Goal: Transaction & Acquisition: Download file/media

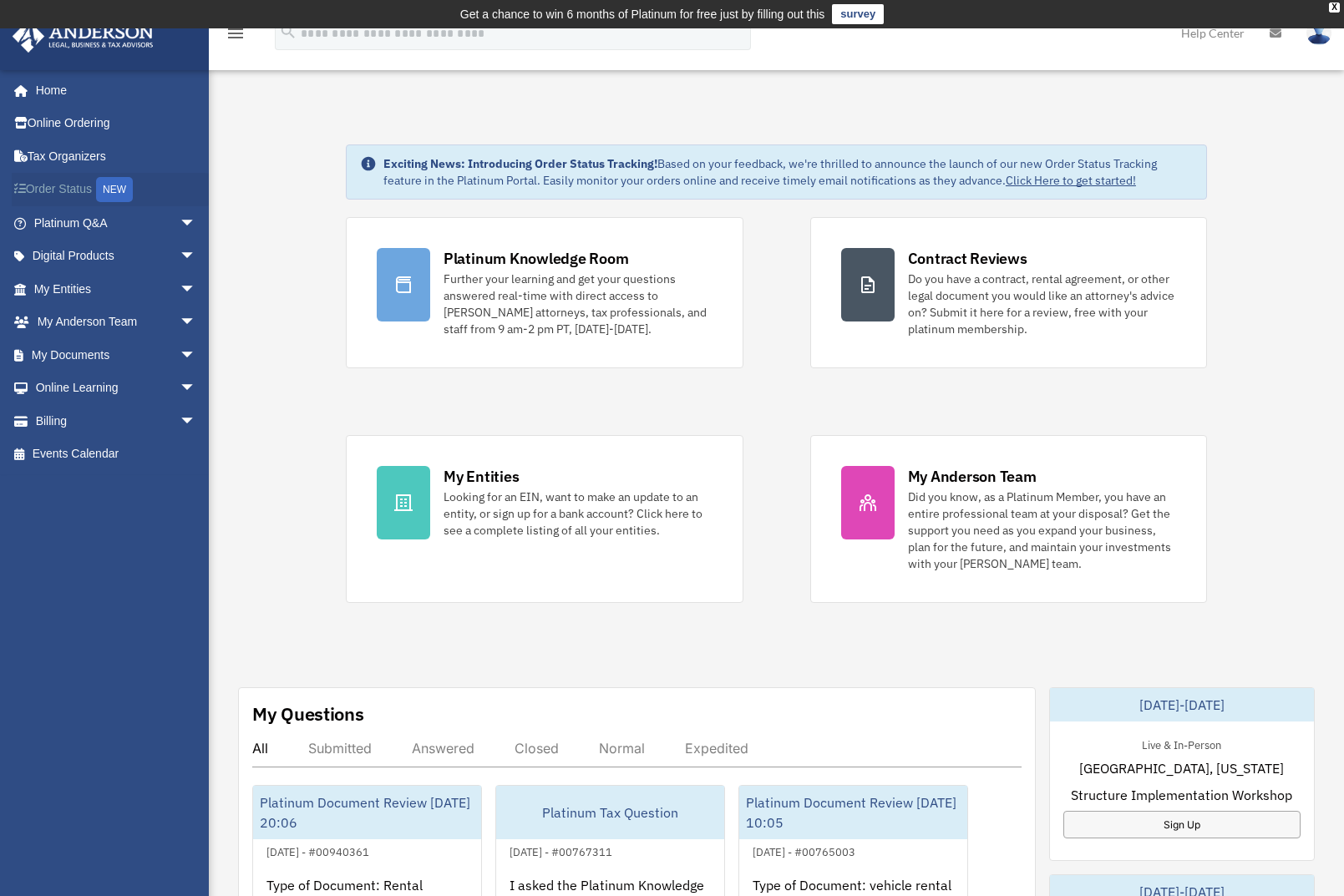
click at [52, 186] on link "Order Status NEW" at bounding box center [116, 190] width 210 height 35
click at [59, 348] on link "My Documents arrow_drop_down" at bounding box center [116, 355] width 210 height 34
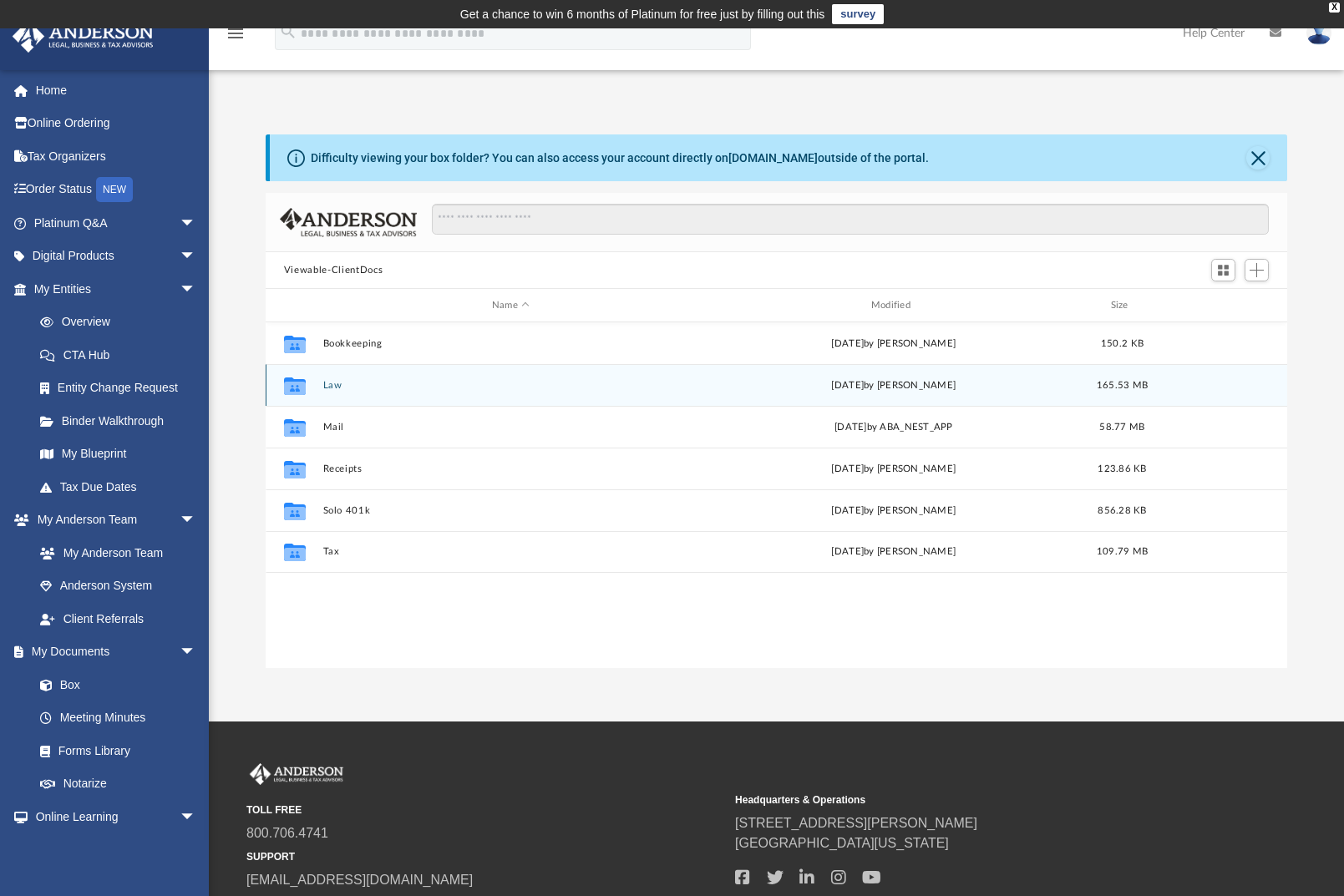
scroll to position [368, 1010]
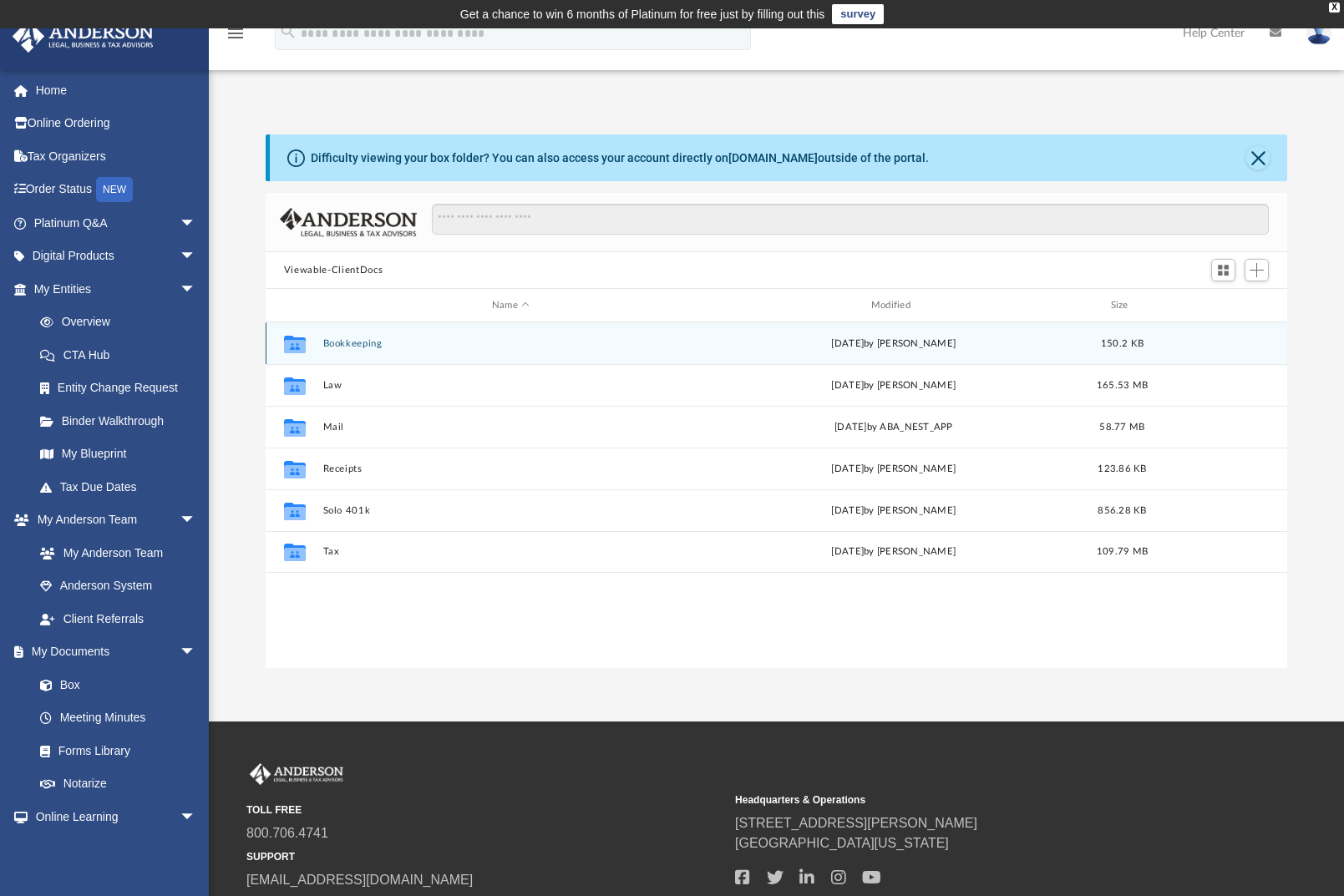
click at [341, 352] on div "Collaborated Folder Bookkeeping [DATE] by [PERSON_NAME] 150.2 KB" at bounding box center [776, 343] width 1022 height 42
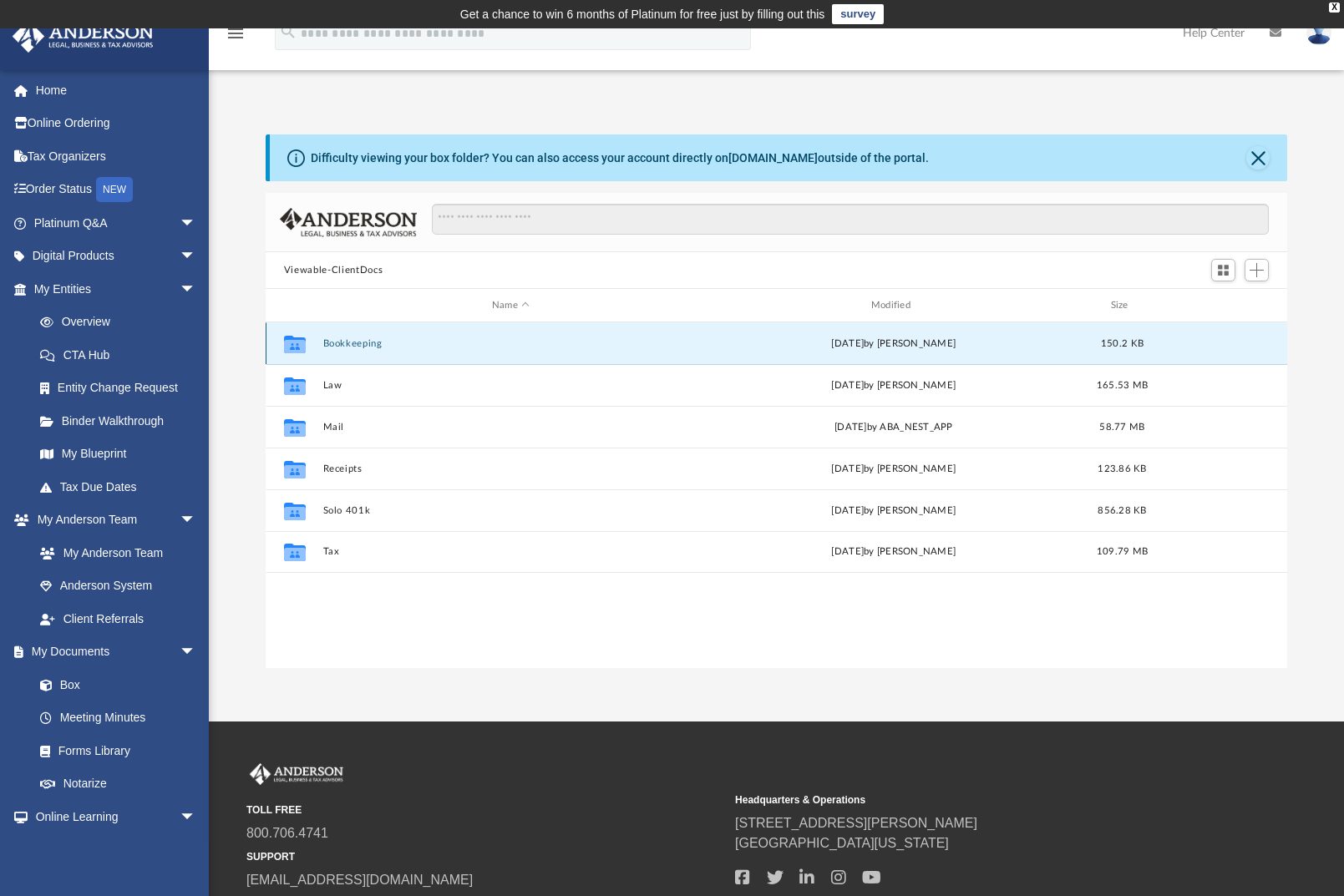
click at [362, 345] on button "Bookkeeping" at bounding box center [510, 344] width 376 height 11
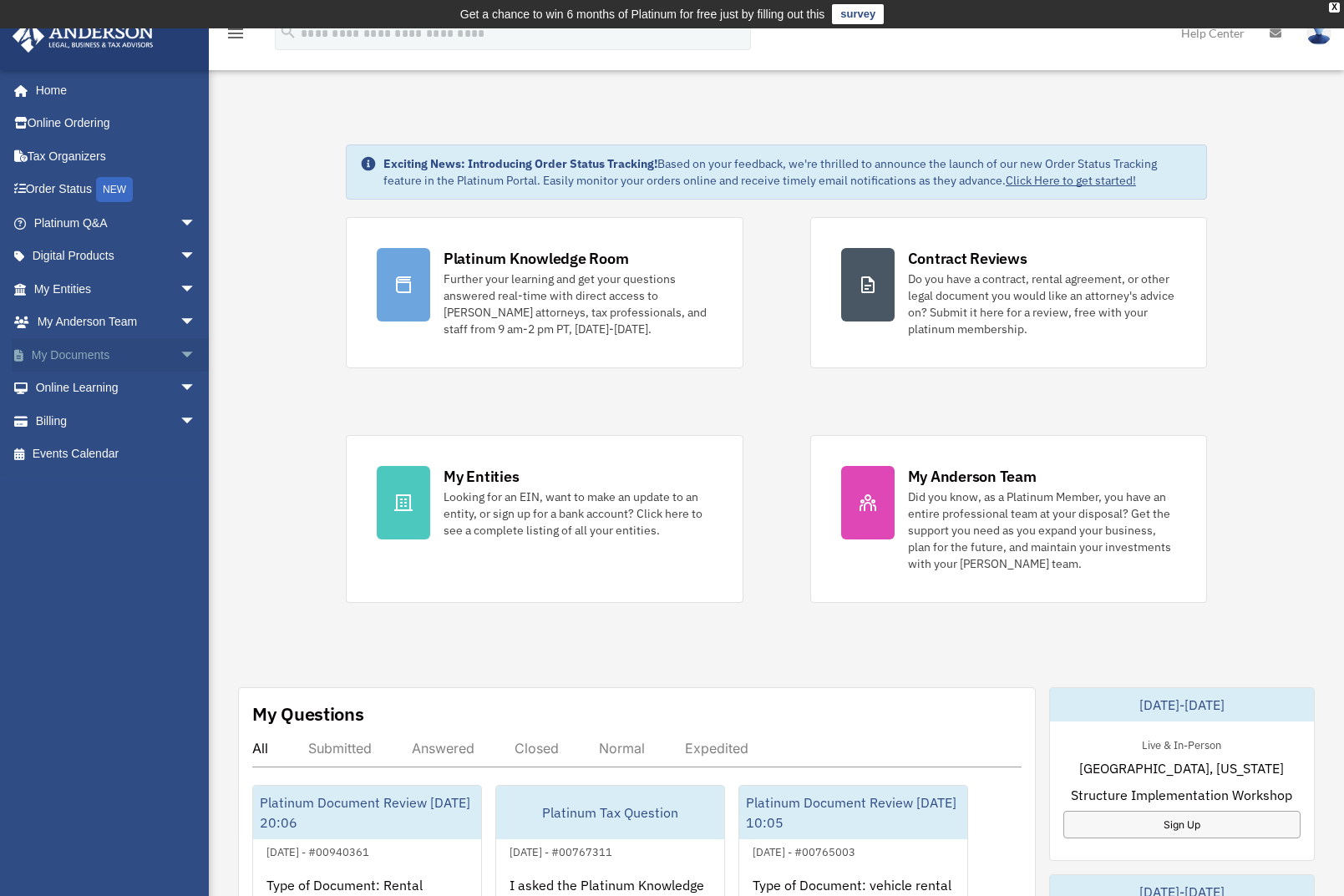
click at [59, 352] on link "My Documents arrow_drop_down" at bounding box center [116, 355] width 210 height 34
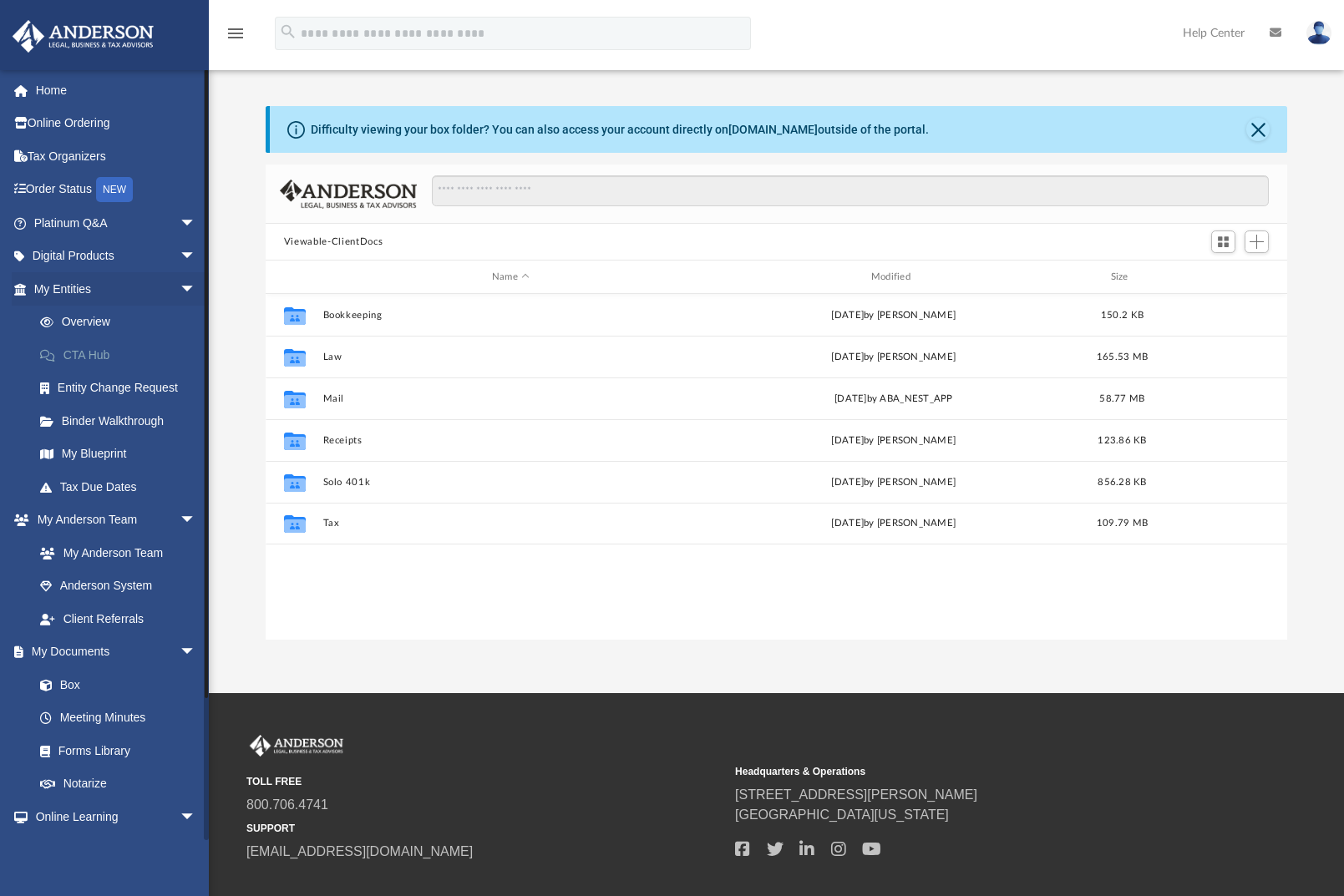
scroll to position [368, 1010]
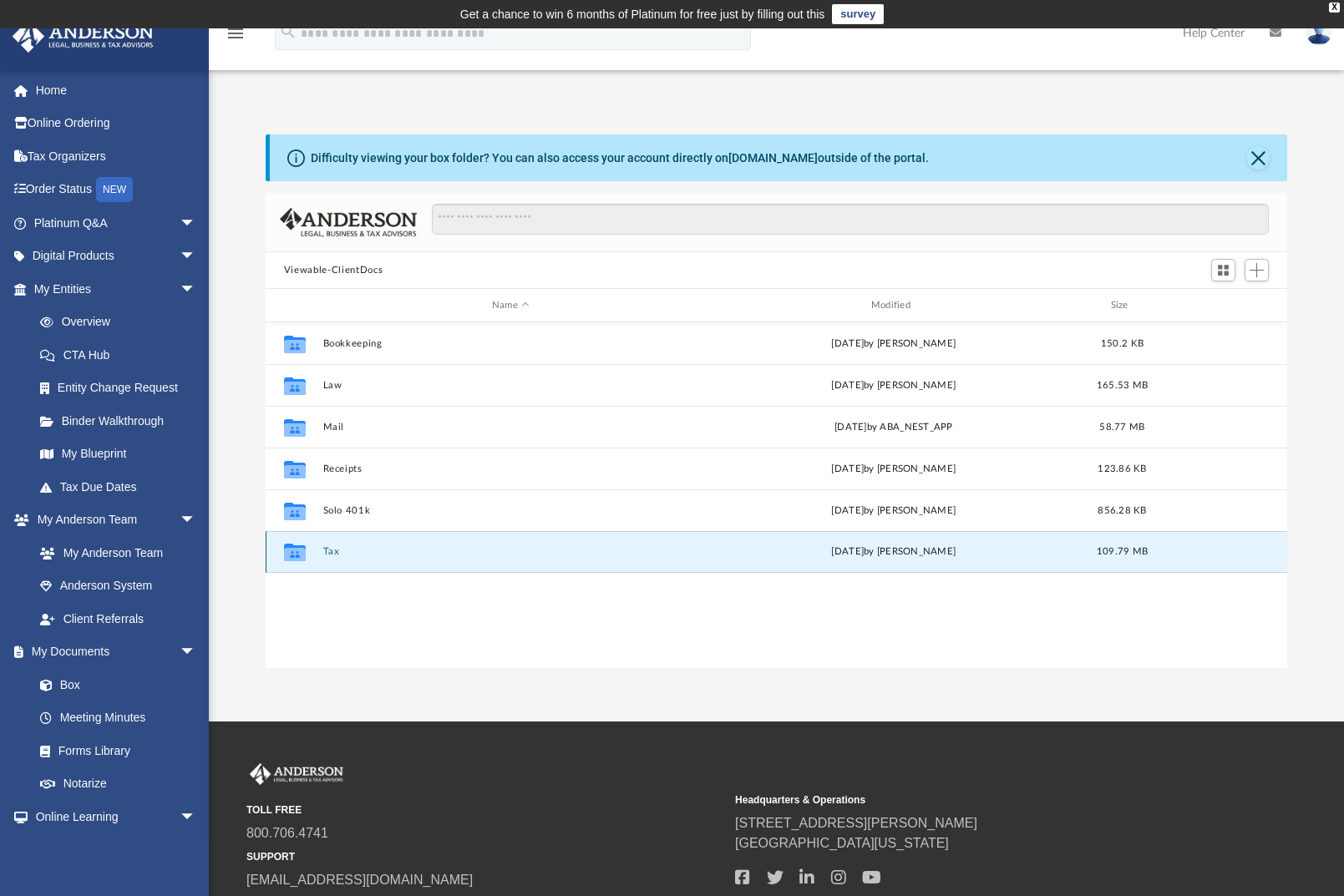
click at [338, 553] on button "Tax" at bounding box center [510, 551] width 376 height 11
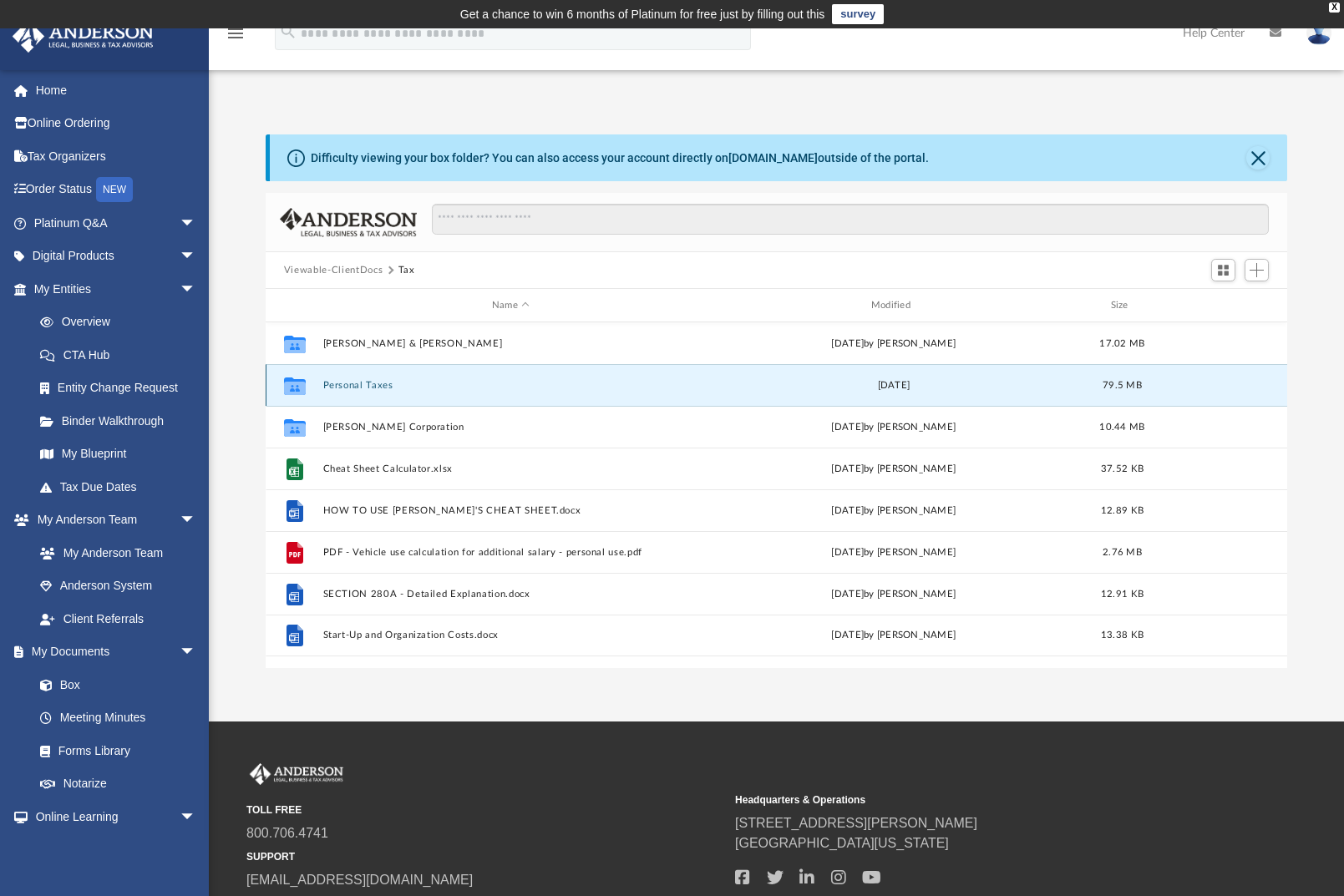
click at [346, 383] on button "Personal Taxes" at bounding box center [510, 386] width 376 height 11
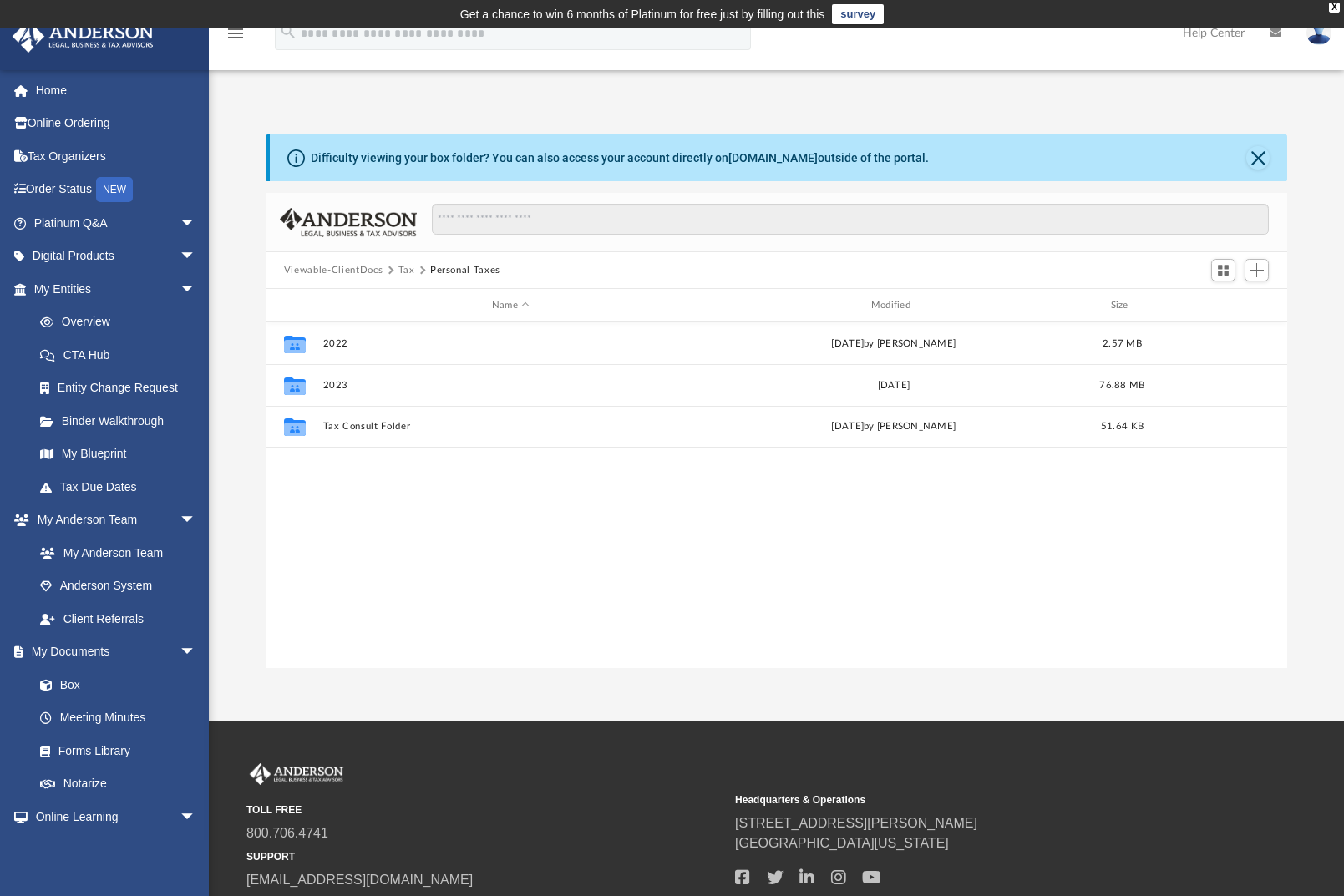
click at [403, 266] on button "Tax" at bounding box center [407, 271] width 17 height 15
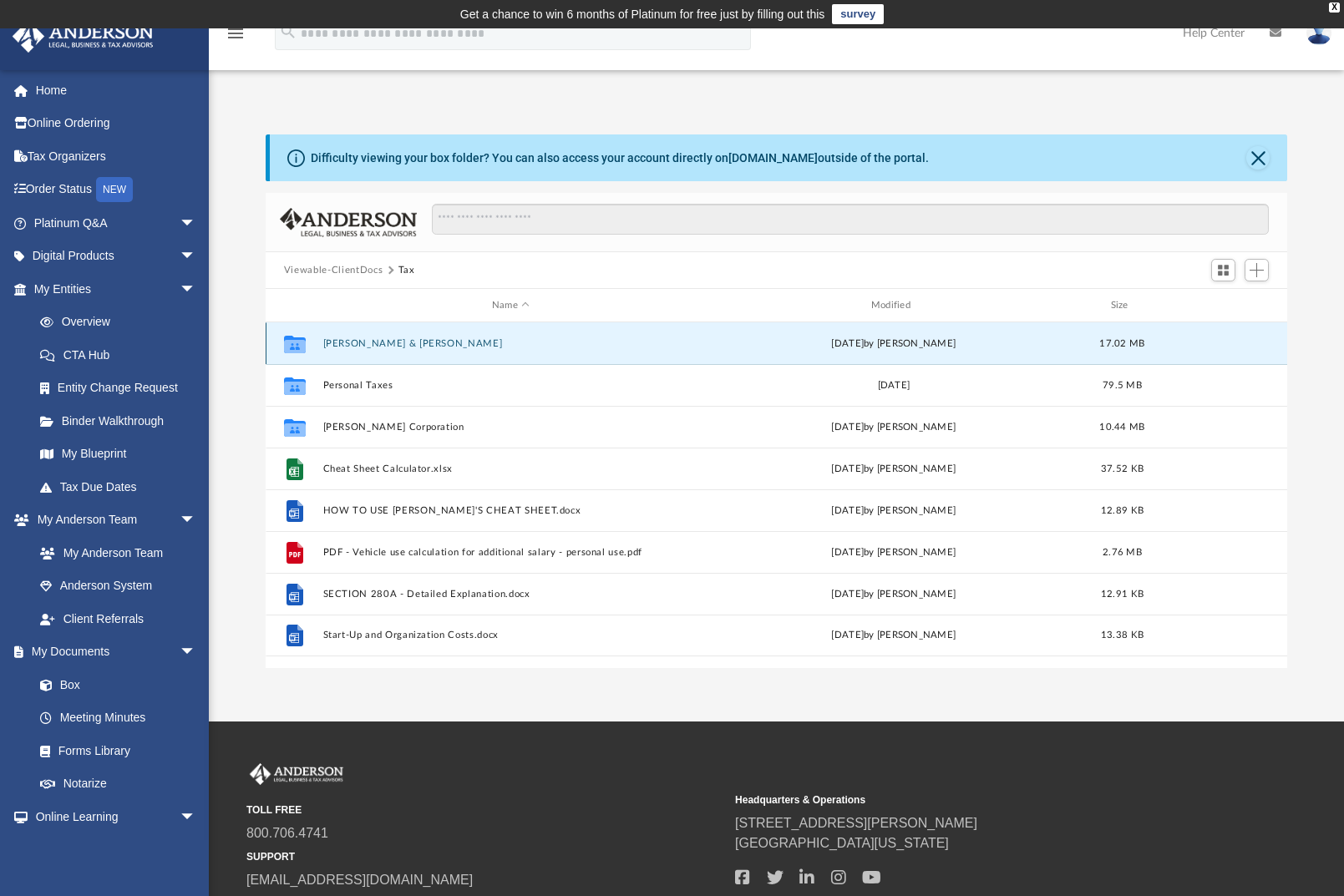
click at [381, 340] on button "Ley, Cindy & Jonathan" at bounding box center [510, 344] width 376 height 11
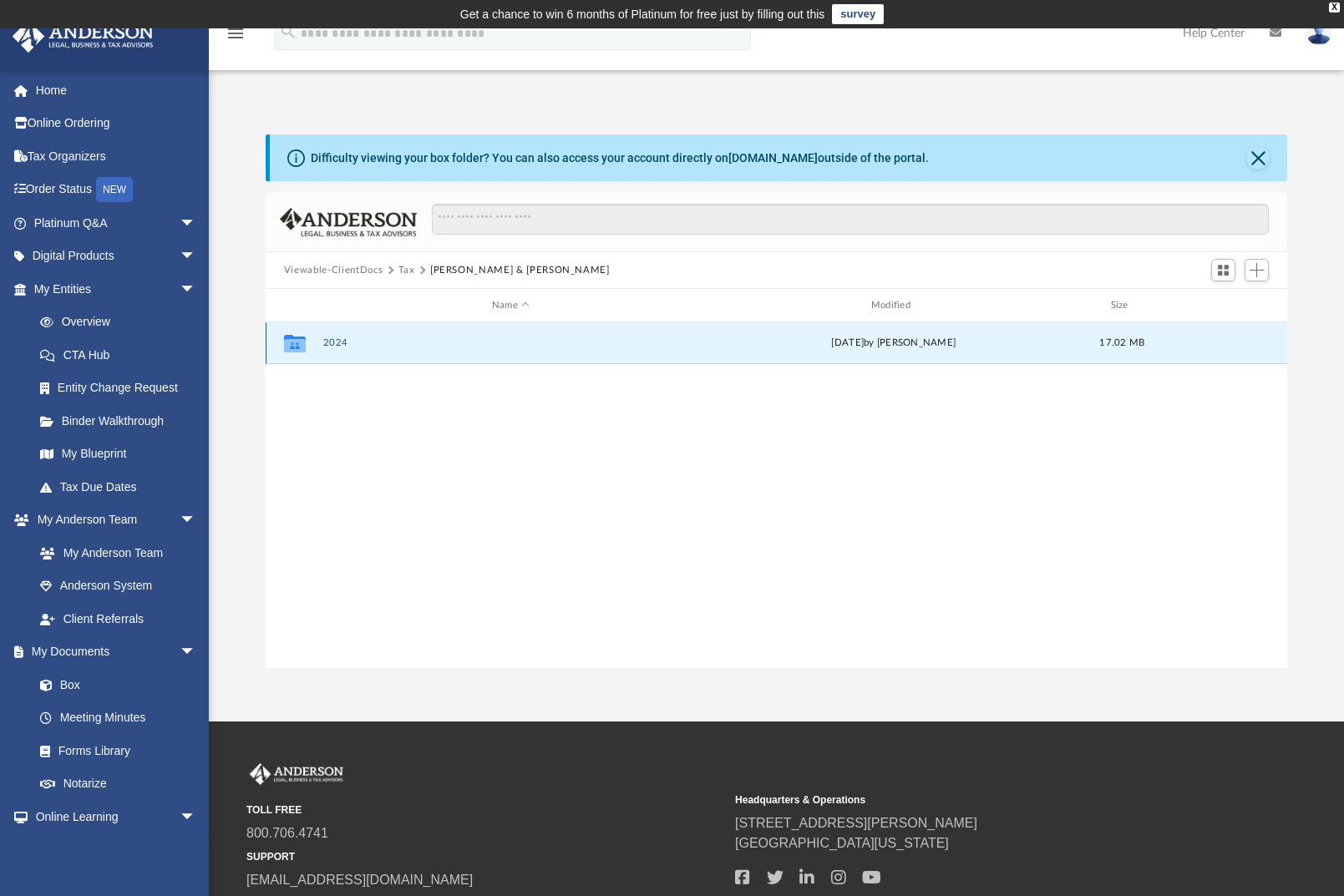
click at [336, 342] on button "2024" at bounding box center [510, 343] width 376 height 11
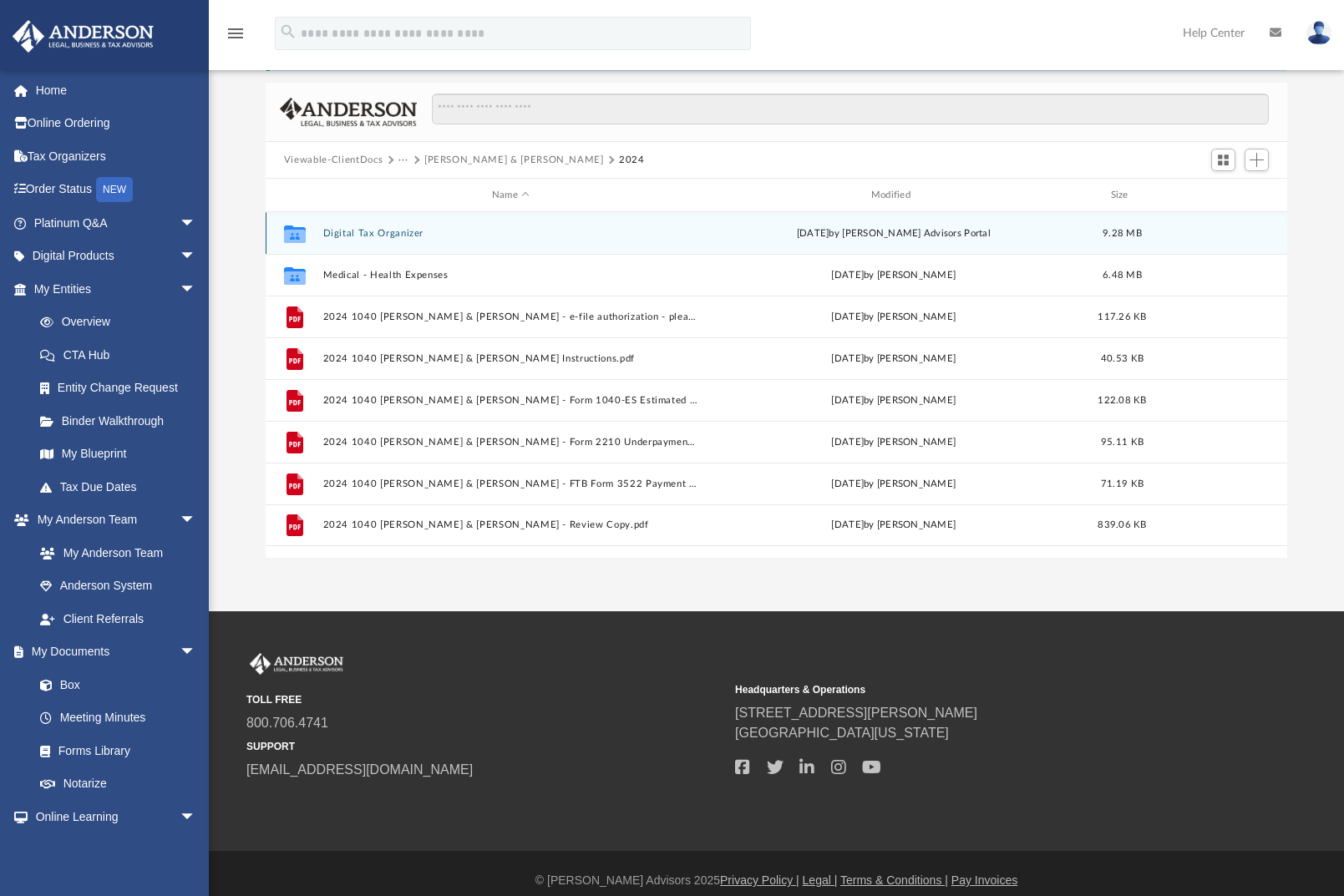
scroll to position [125, 0]
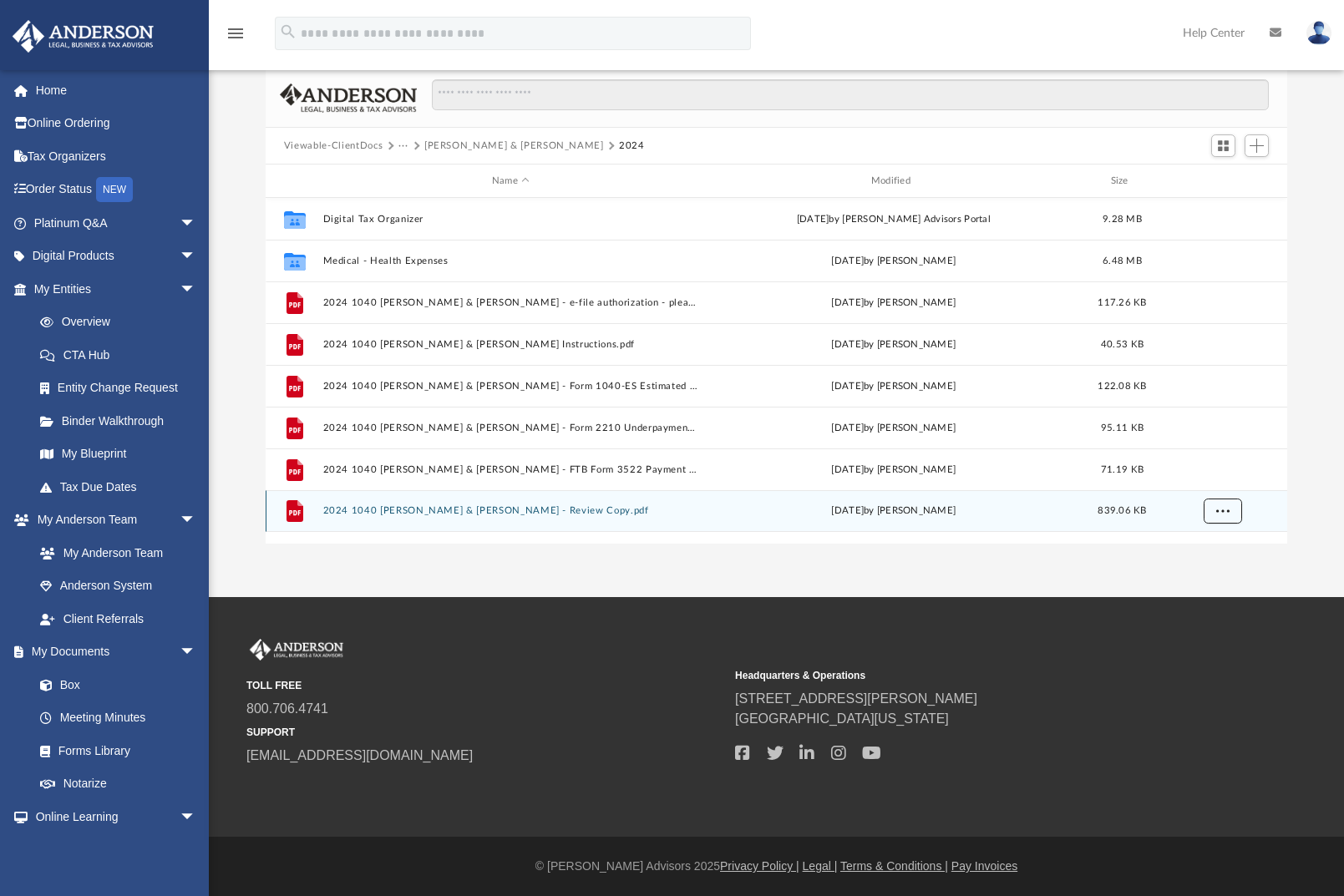
click at [1220, 509] on span "More options" at bounding box center [1223, 511] width 13 height 9
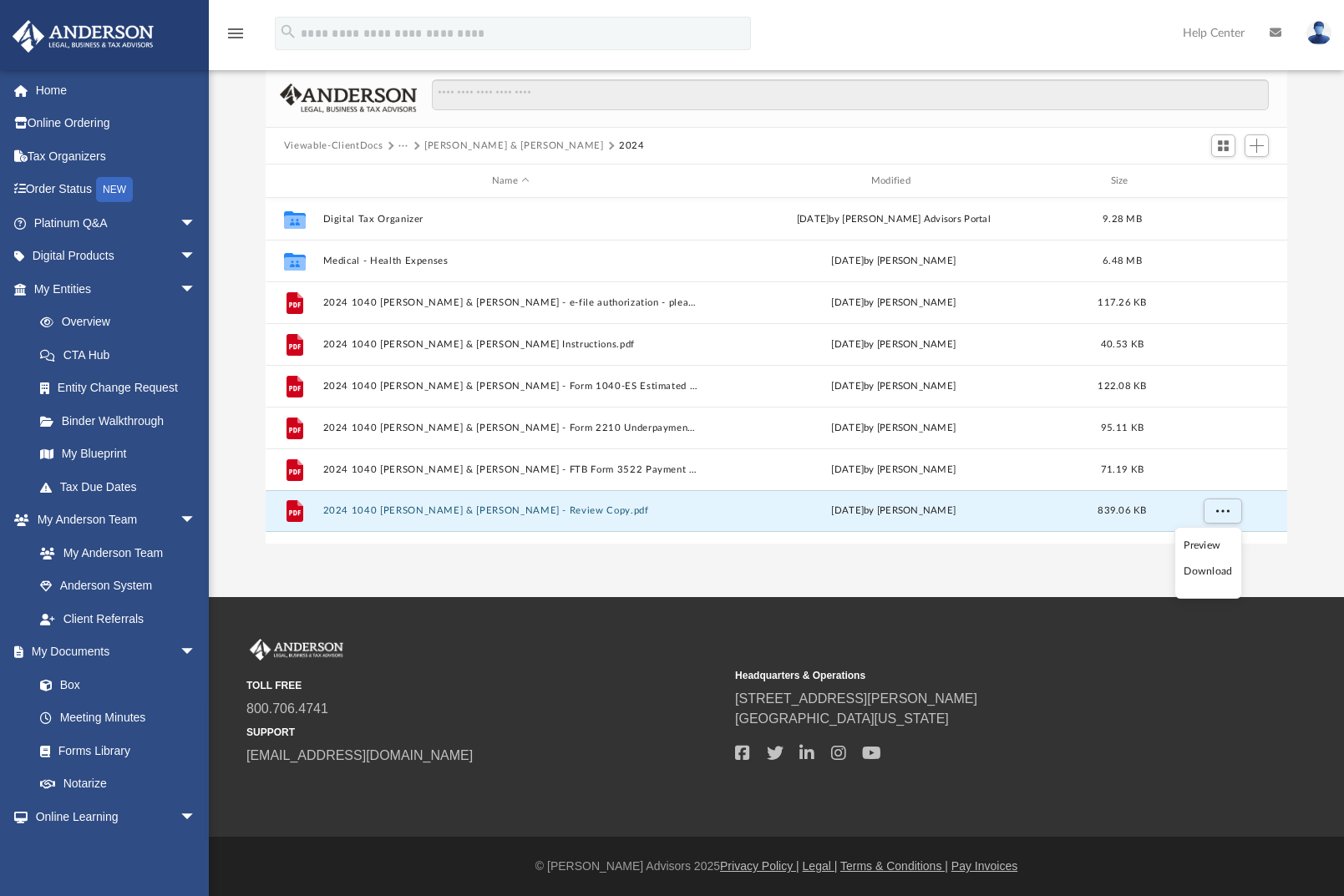
click at [1204, 572] on li "Download" at bounding box center [1208, 571] width 49 height 18
